Goal: Task Accomplishment & Management: Manage account settings

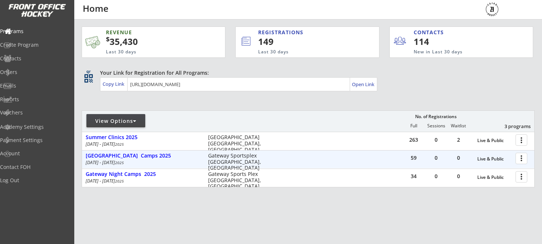
scroll to position [0, 0]
click at [525, 137] on div at bounding box center [522, 139] width 13 height 13
click at [524, 139] on div at bounding box center [522, 139] width 13 height 13
click at [520, 138] on div at bounding box center [522, 139] width 13 height 13
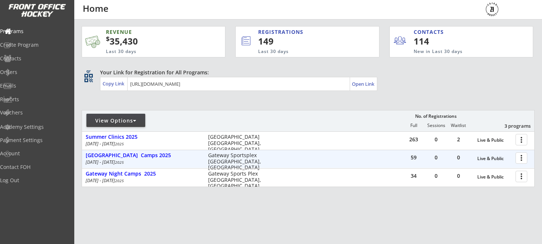
click at [523, 137] on div at bounding box center [522, 139] width 13 height 13
click at [492, 85] on div "Your Link for Registration for All Programs: Copy Link Open Link" at bounding box center [317, 80] width 435 height 22
click at [520, 142] on div at bounding box center [522, 139] width 13 height 13
click at [521, 142] on div at bounding box center [522, 139] width 13 height 13
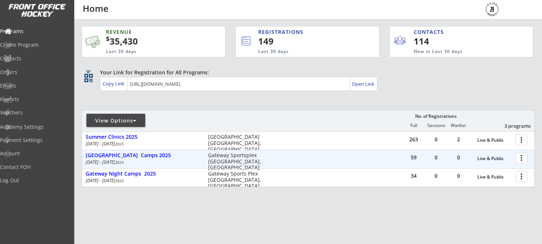
click at [520, 141] on div at bounding box center [522, 139] width 13 height 13
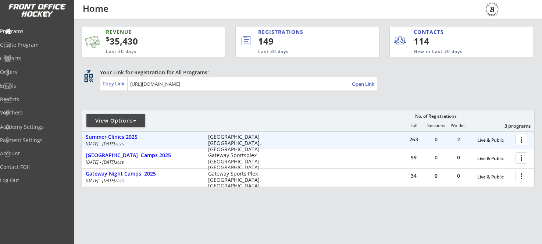
click at [524, 140] on div at bounding box center [522, 139] width 13 height 13
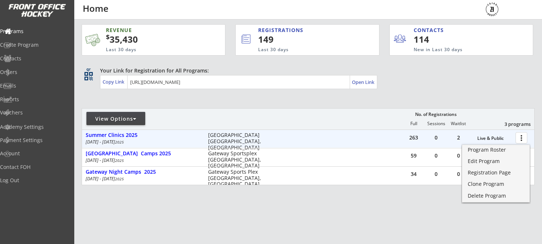
scroll to position [6, 0]
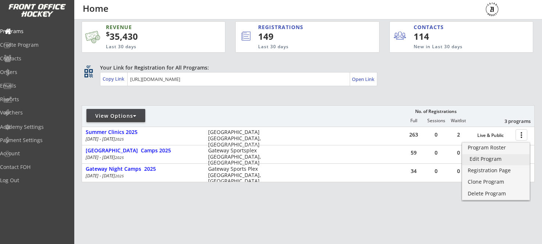
click at [477, 159] on div "Edit Program" at bounding box center [496, 158] width 53 height 5
